Goal: Transaction & Acquisition: Purchase product/service

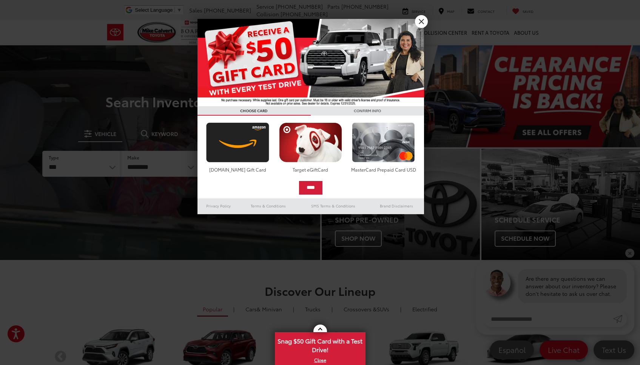
click at [421, 19] on link "X" at bounding box center [421, 21] width 13 height 13
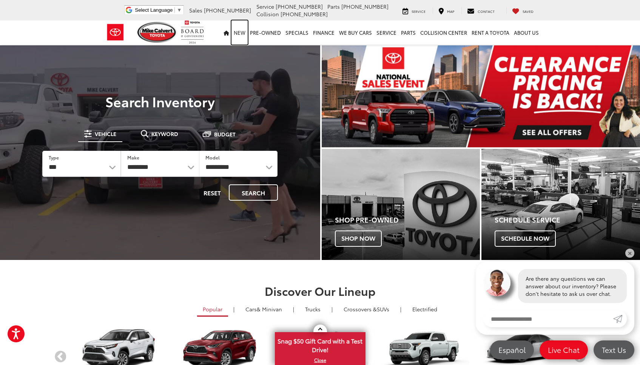
click at [241, 32] on link "New" at bounding box center [240, 32] width 16 height 24
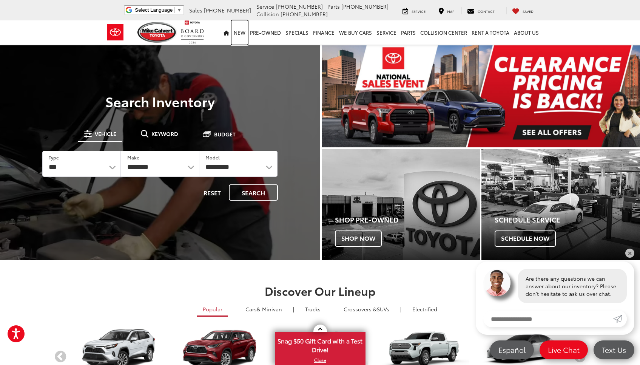
click at [241, 32] on link "New" at bounding box center [240, 32] width 16 height 24
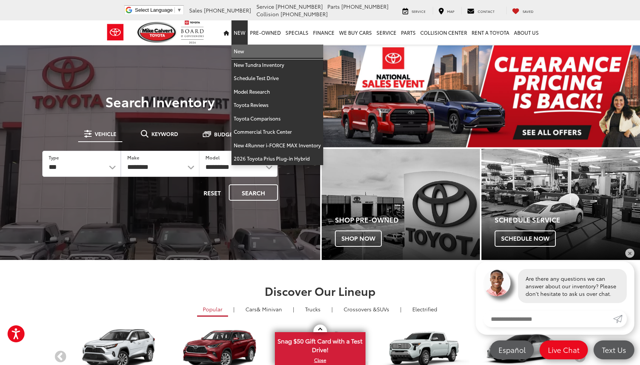
click at [243, 53] on link "New" at bounding box center [278, 52] width 92 height 14
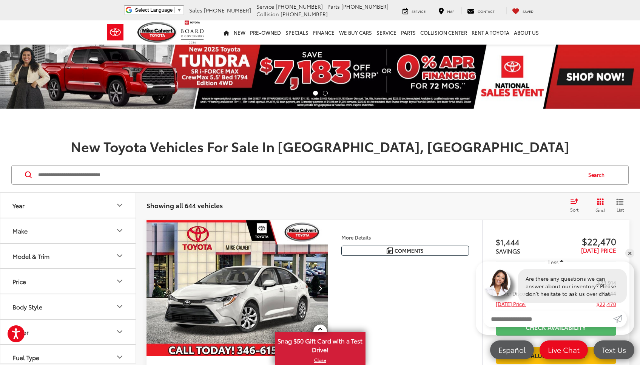
click at [154, 145] on h1 "New Toyota Vehicles For Sale In [GEOGRAPHIC_DATA], [GEOGRAPHIC_DATA]" at bounding box center [320, 146] width 640 height 15
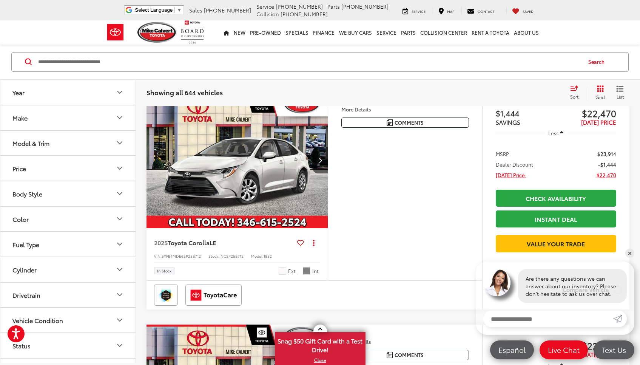
scroll to position [128, 0]
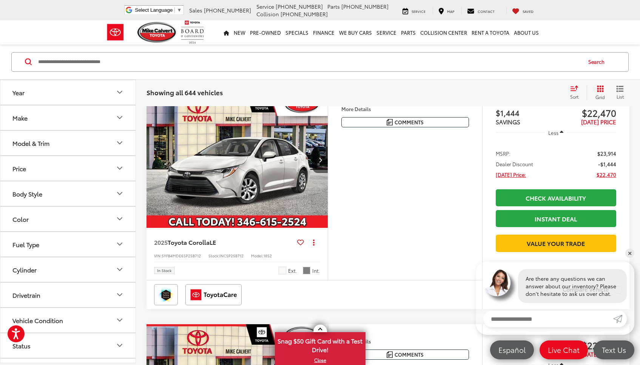
click at [115, 140] on button "Model & Trim" at bounding box center [68, 143] width 136 height 25
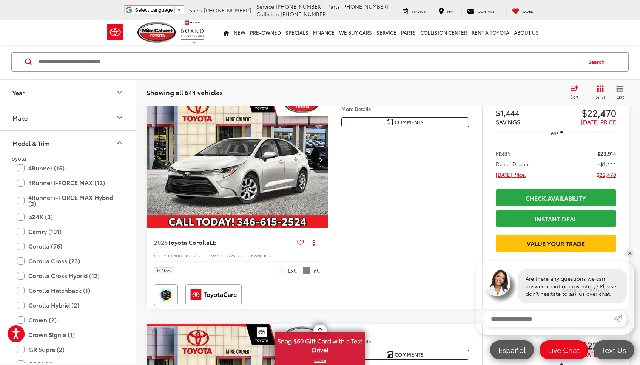
click at [44, 320] on label "Crown (2)" at bounding box center [68, 320] width 102 height 13
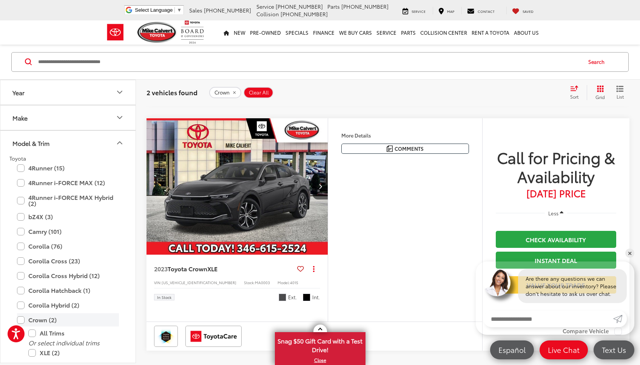
scroll to position [-1, 0]
